Goal: Information Seeking & Learning: Compare options

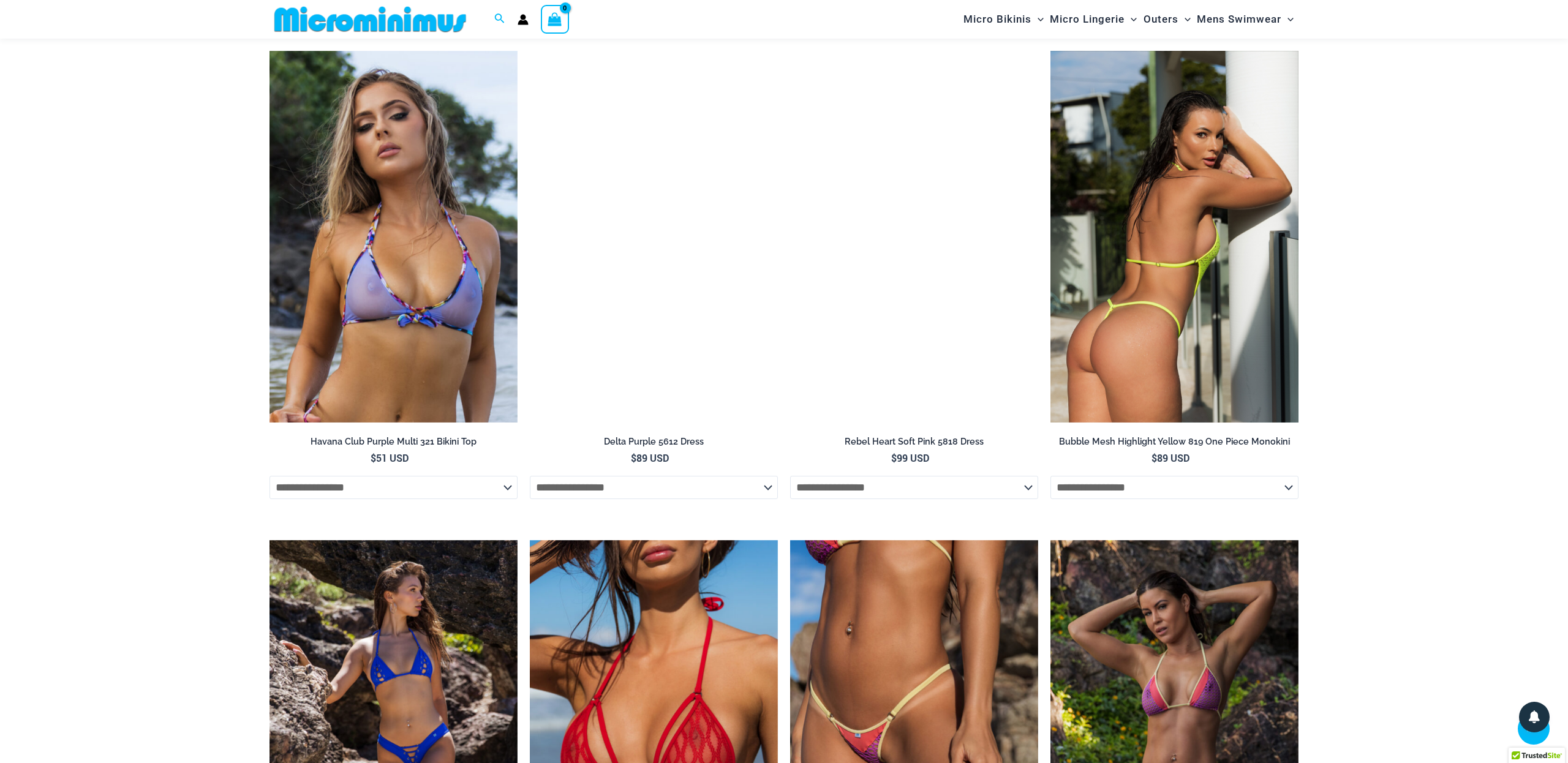
scroll to position [2145, 1]
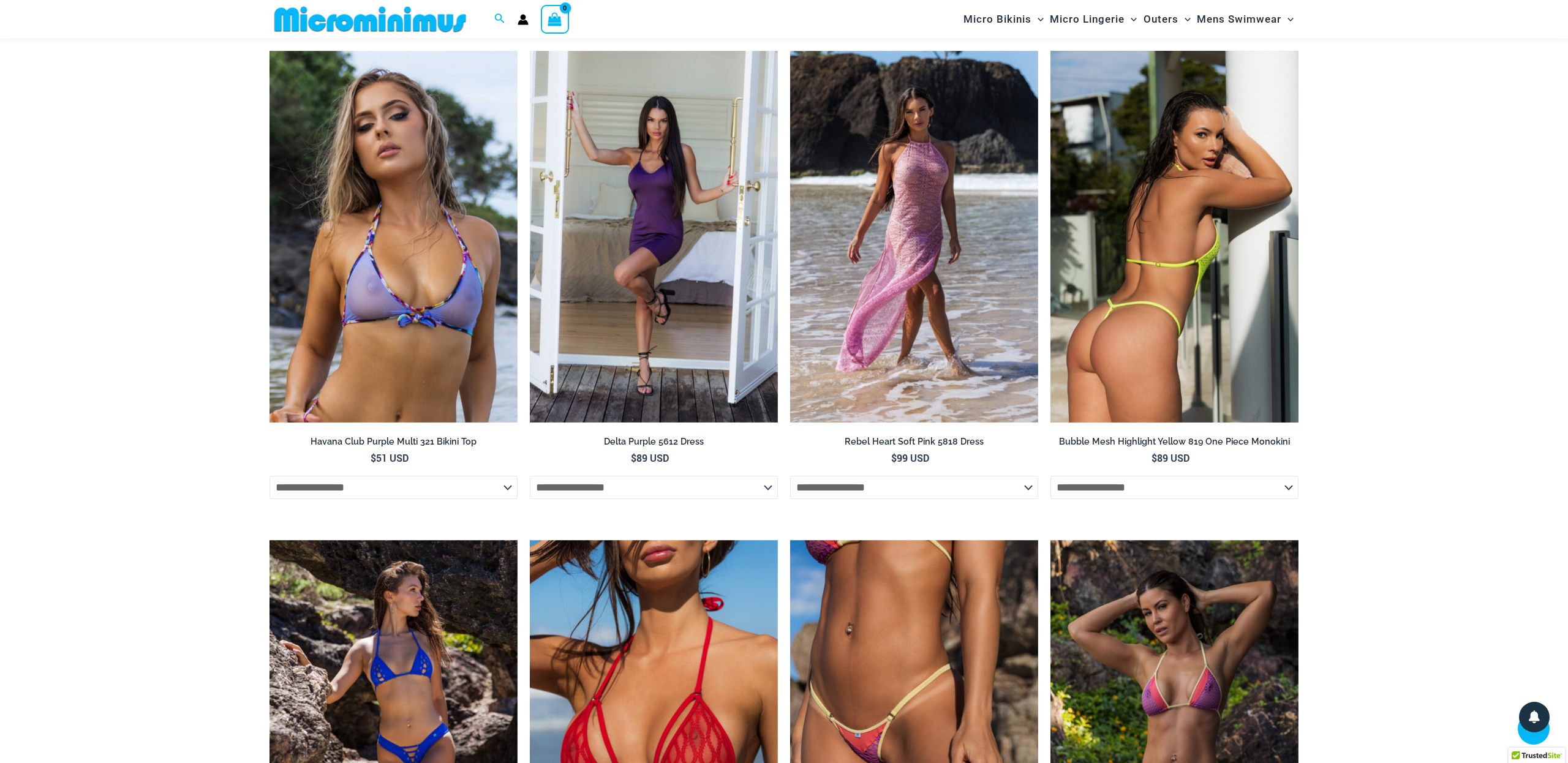
click at [1250, 212] on img at bounding box center [1174, 237] width 248 height 372
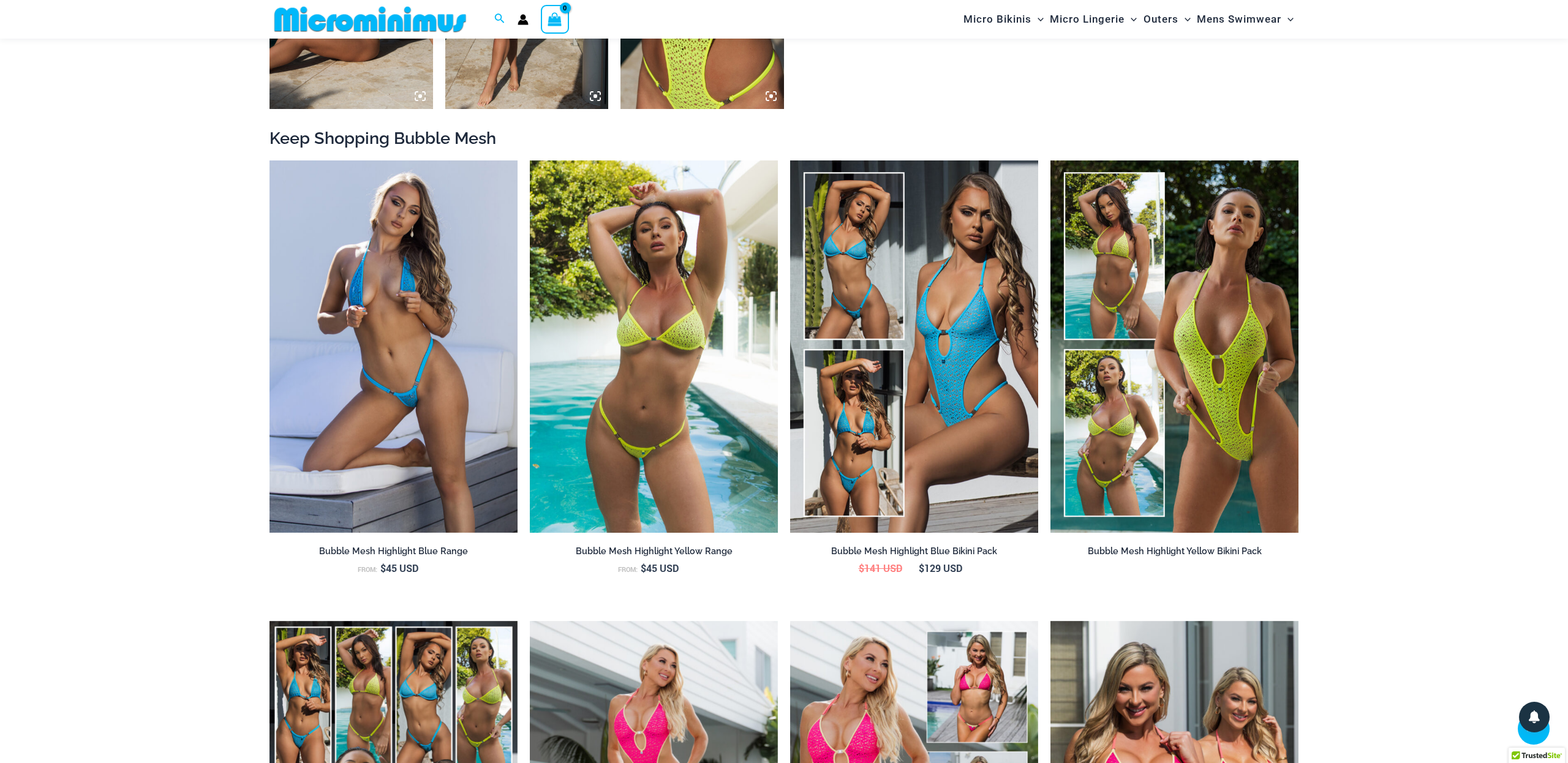
scroll to position [1291, 0]
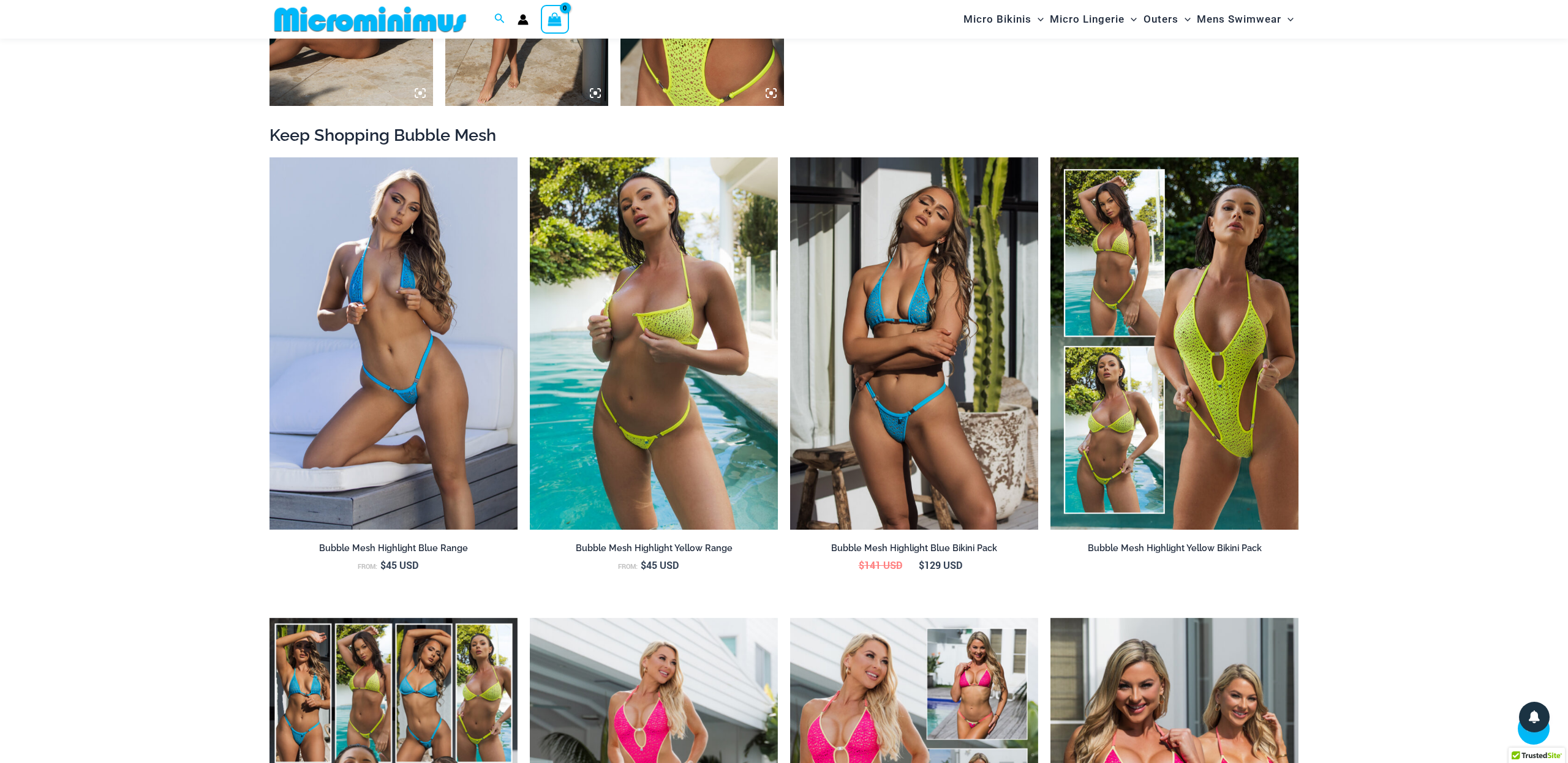
click at [964, 324] on img at bounding box center [914, 343] width 248 height 372
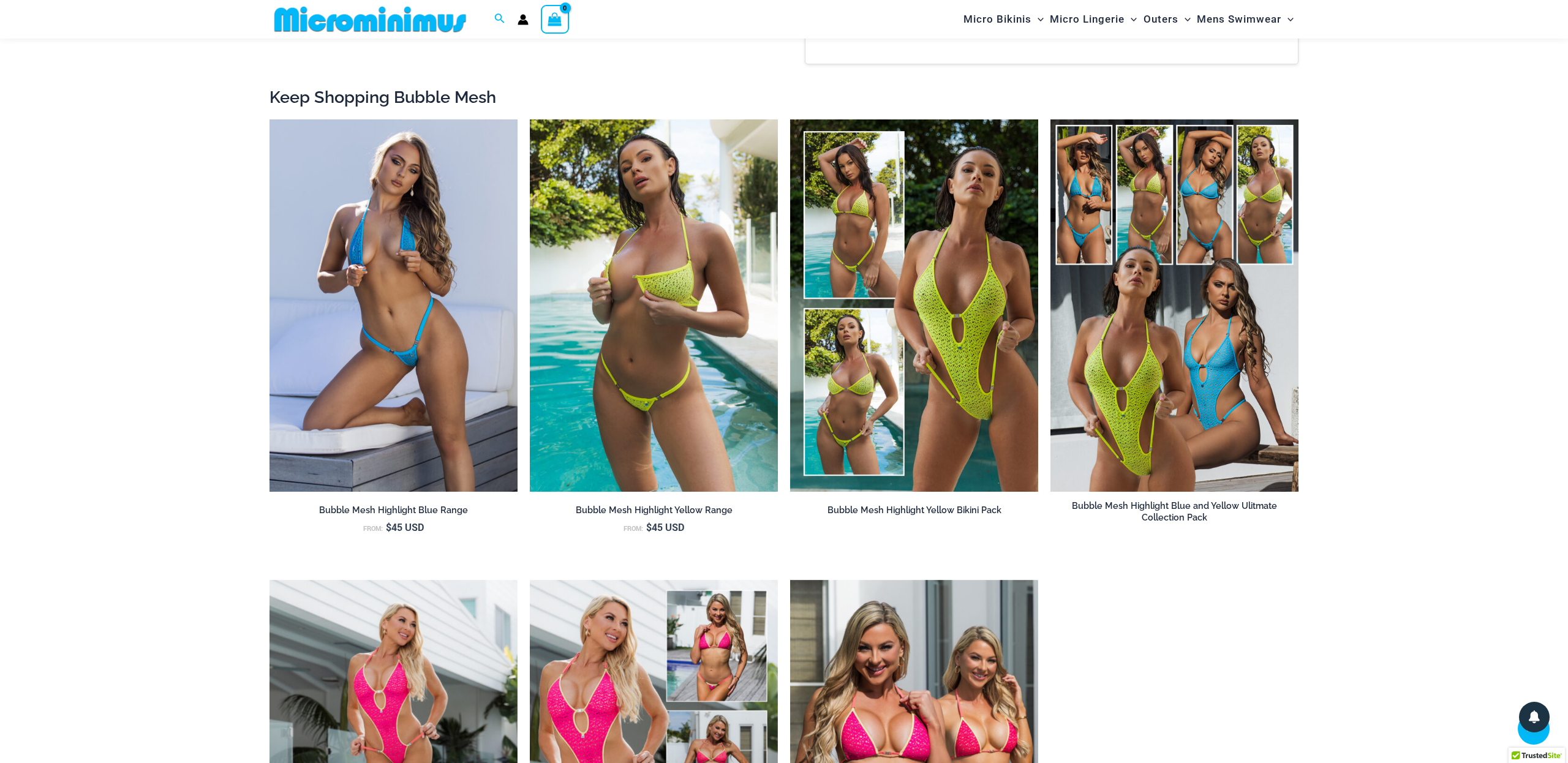
scroll to position [1708, 0]
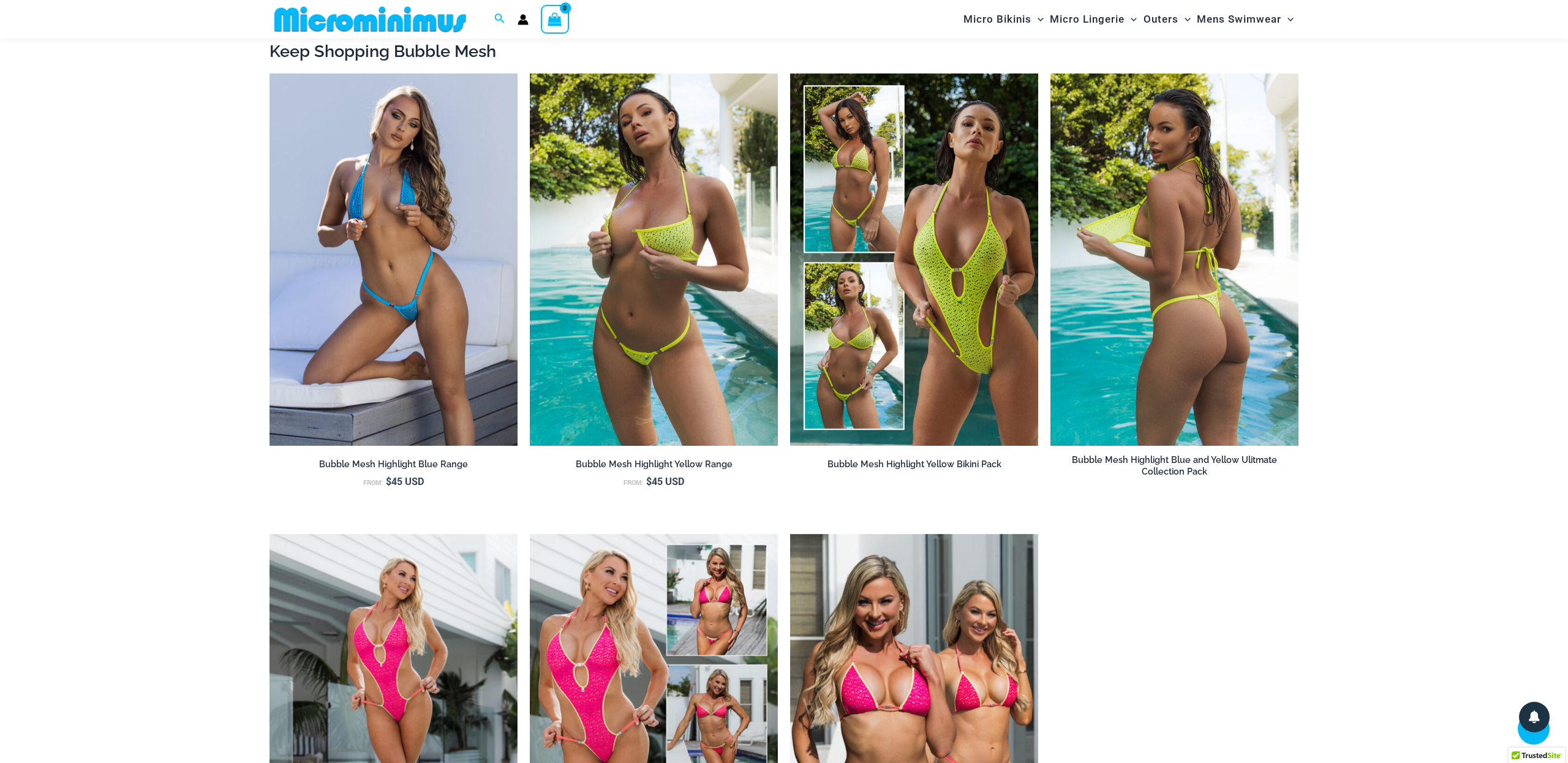
click at [1217, 182] on img at bounding box center [1174, 260] width 248 height 372
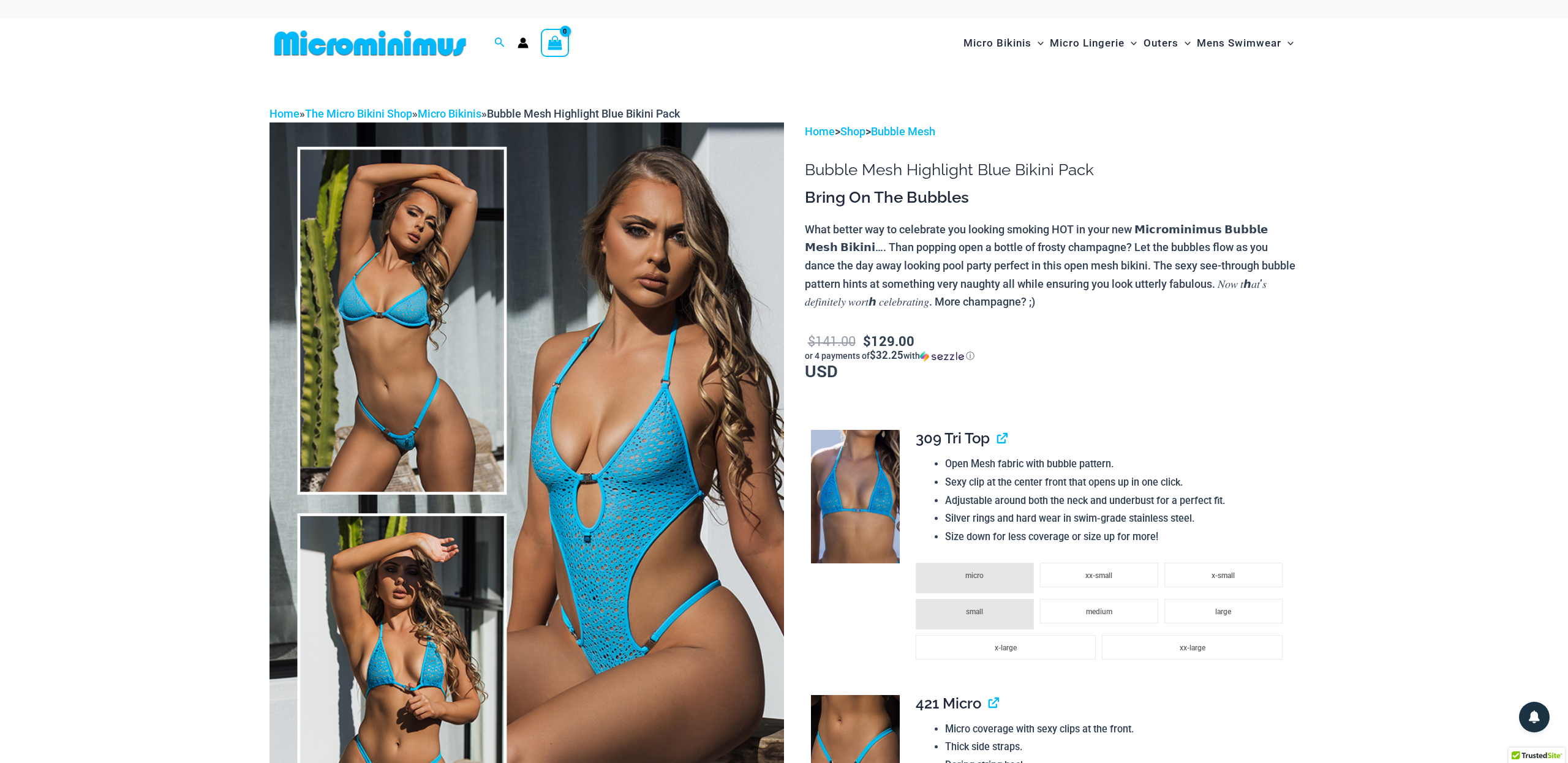
scroll to position [0, 0]
